Goal: Find specific page/section: Find specific page/section

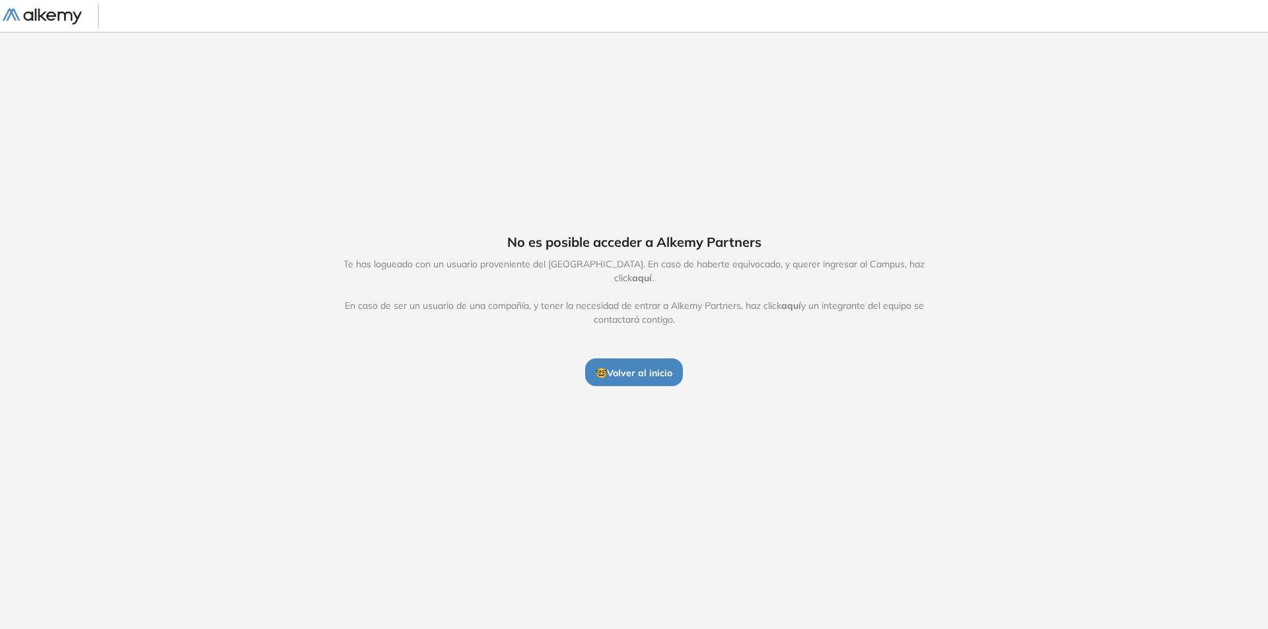
click at [639, 367] on span "🤓 Volver al inicio" at bounding box center [634, 373] width 77 height 12
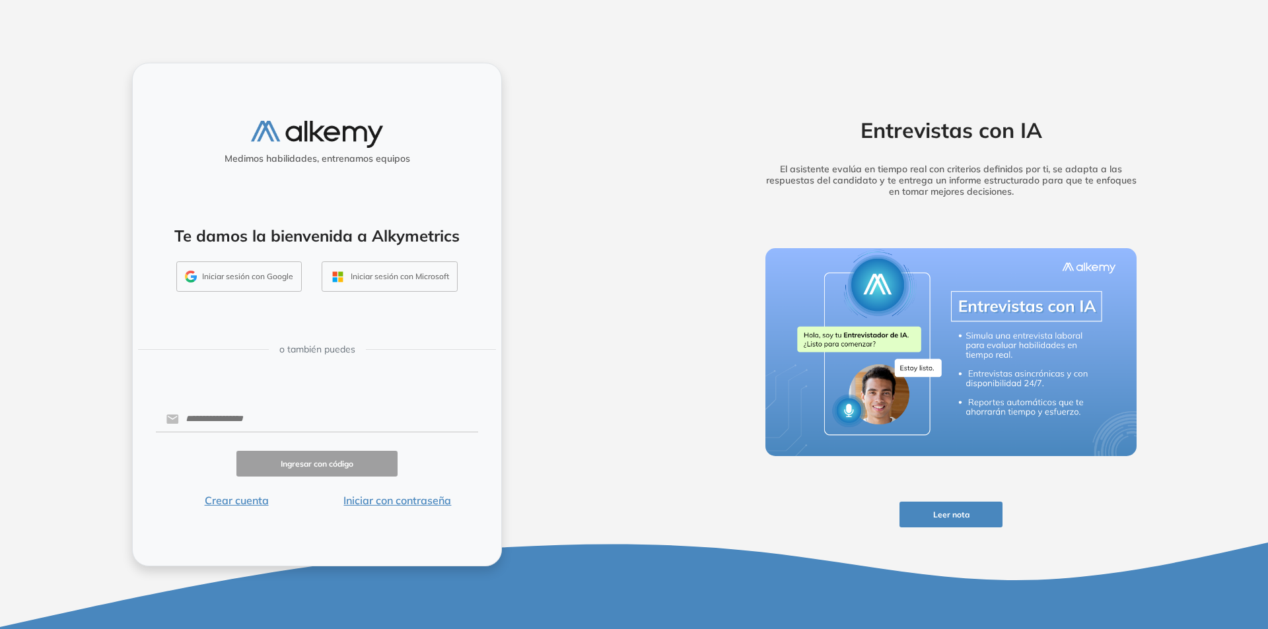
click at [219, 274] on button "Iniciar sesión con Google" at bounding box center [238, 277] width 125 height 30
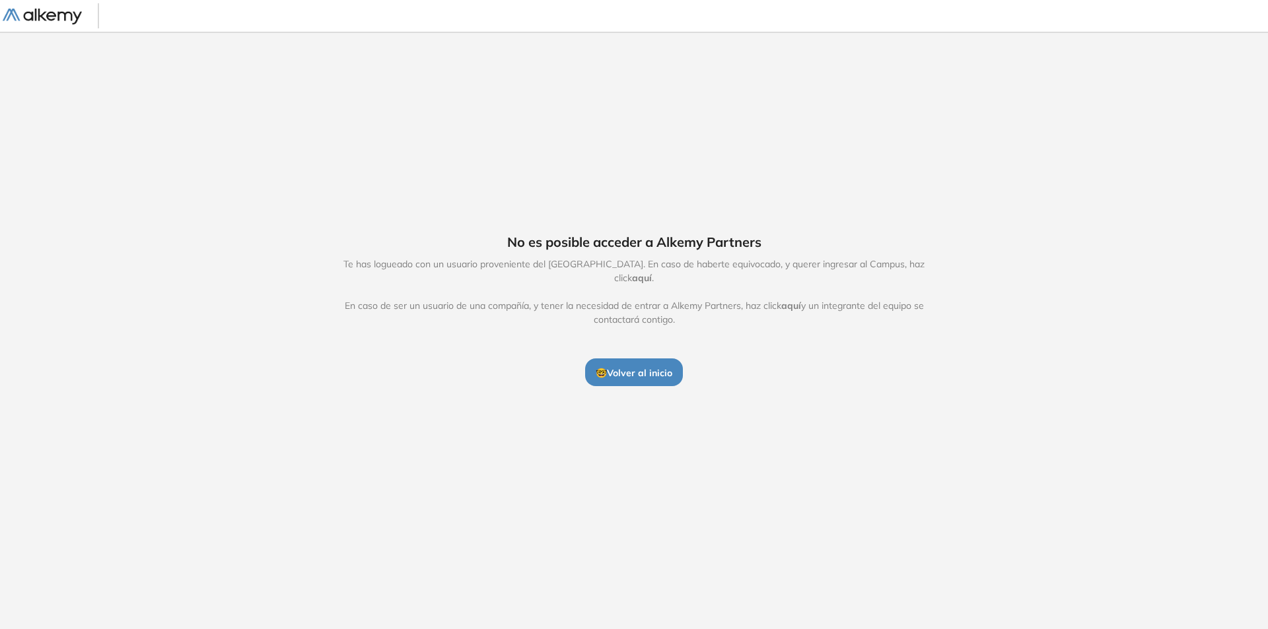
click at [46, 23] on img at bounding box center [42, 17] width 79 height 17
click at [53, 20] on img at bounding box center [42, 17] width 79 height 17
click at [650, 375] on button "🤓 Volver al inicio" at bounding box center [634, 373] width 98 height 28
